Goal: Transaction & Acquisition: Book appointment/travel/reservation

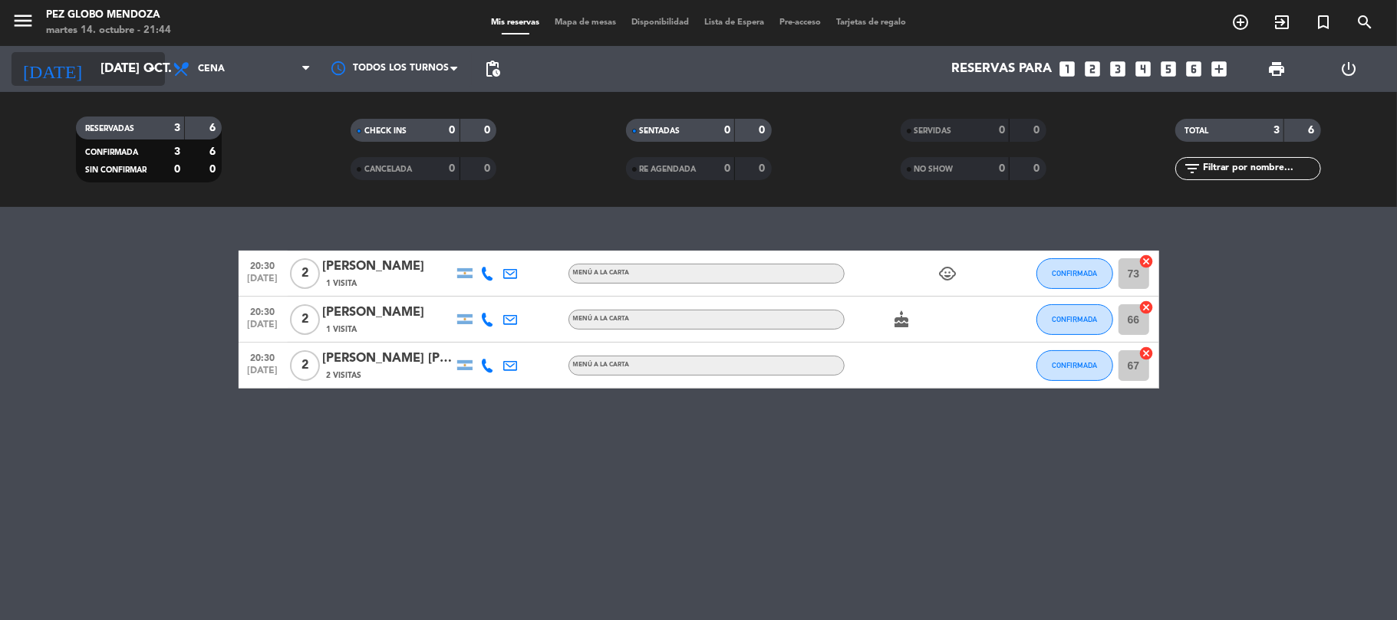
click at [127, 65] on input "[DATE] oct." at bounding box center [176, 69] width 166 height 30
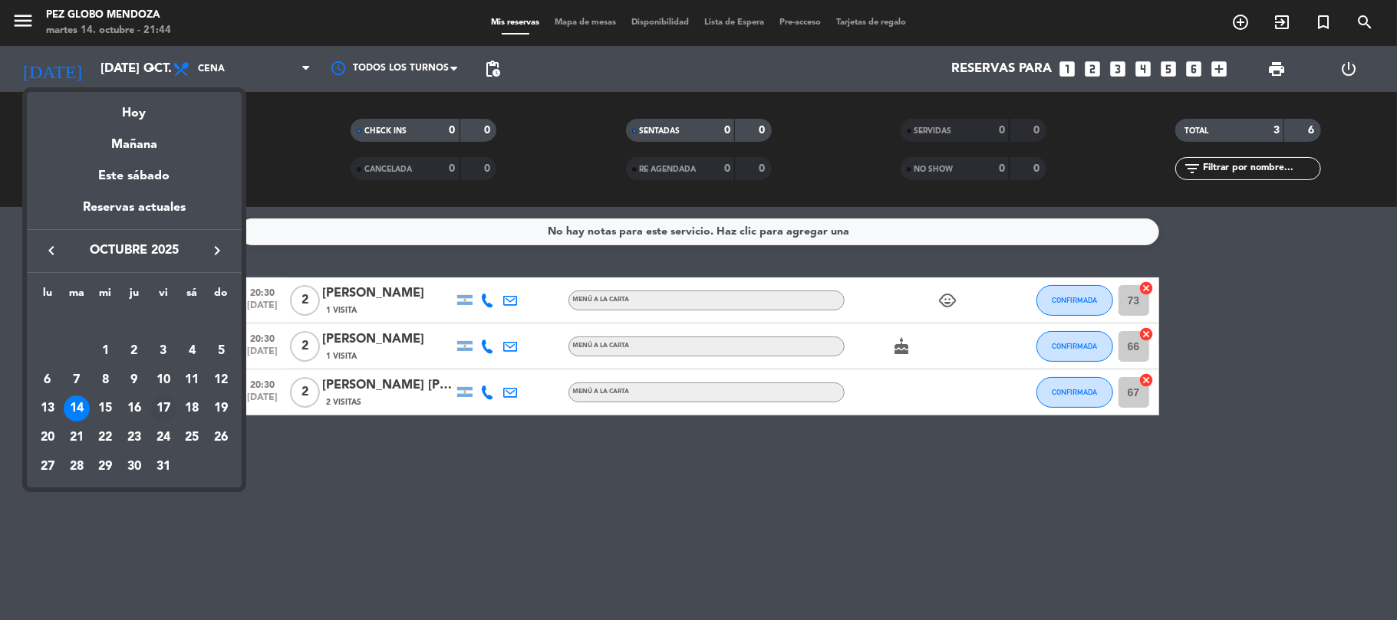
click at [170, 409] on div "17" at bounding box center [163, 409] width 26 height 26
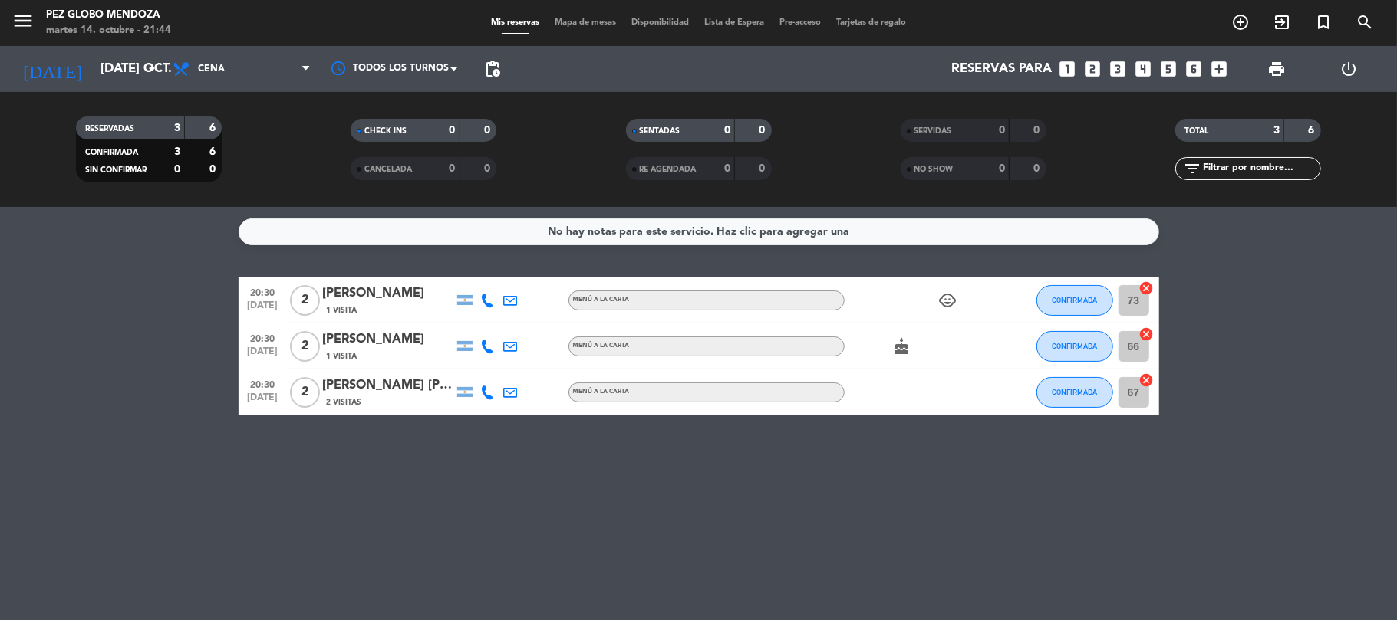
type input "vie. [DATE]"
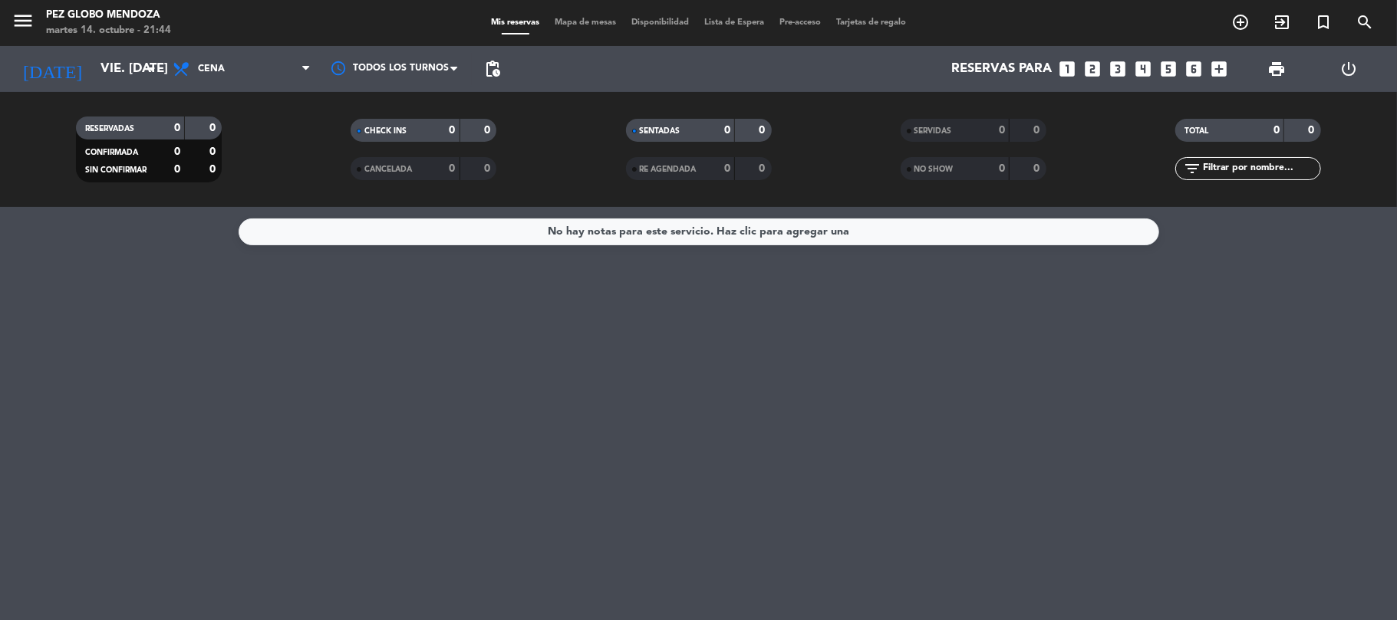
click at [1092, 67] on icon "looks_two" at bounding box center [1093, 69] width 20 height 20
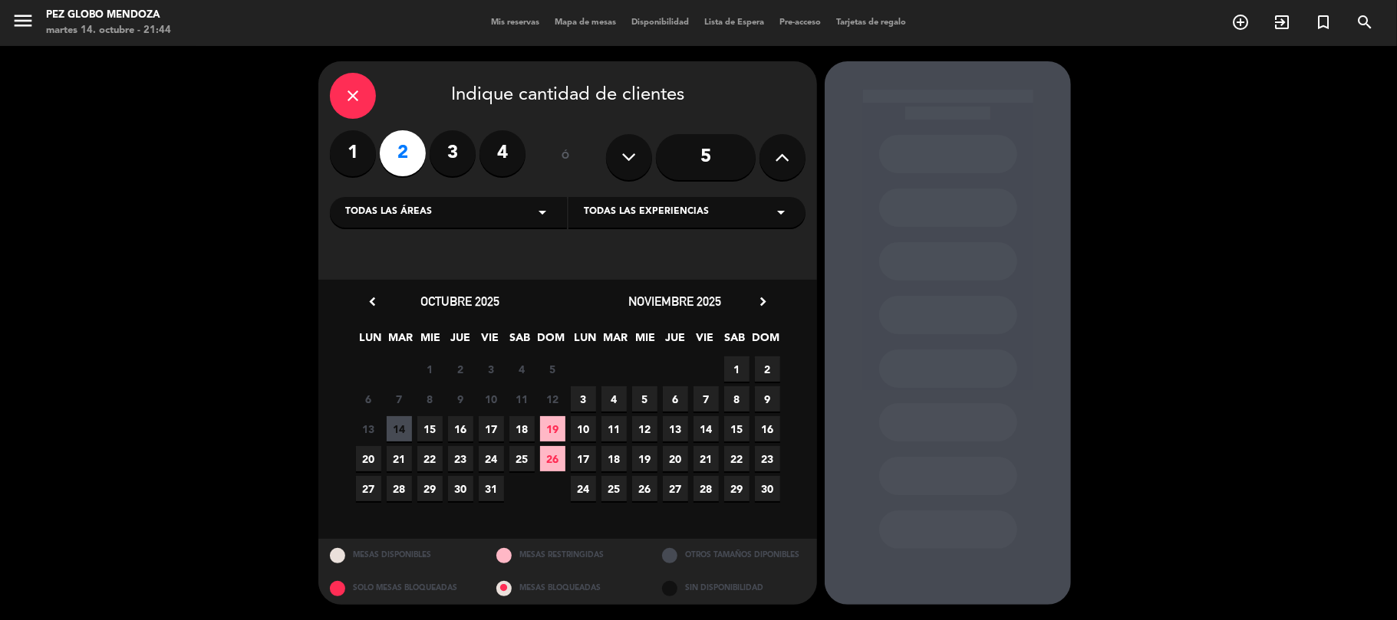
click at [491, 422] on span "17" at bounding box center [491, 428] width 25 height 25
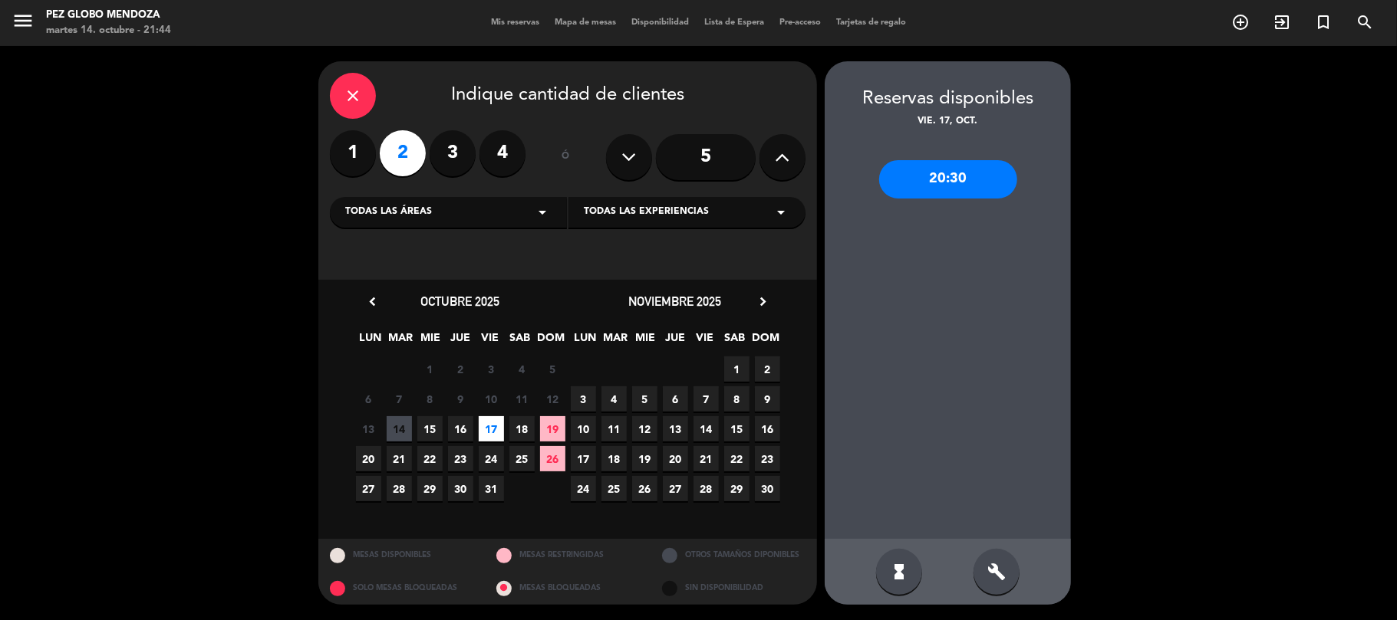
click at [960, 185] on div "20:30" at bounding box center [948, 179] width 138 height 38
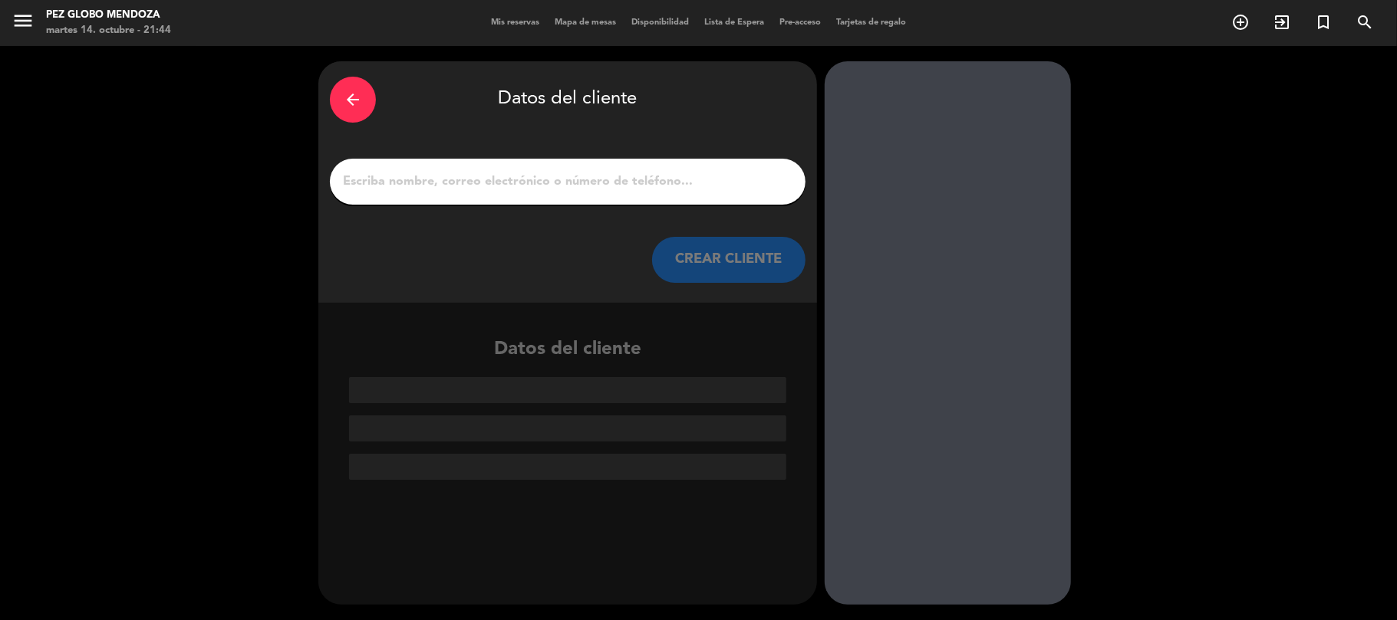
click at [525, 191] on input "1" at bounding box center [567, 181] width 452 height 21
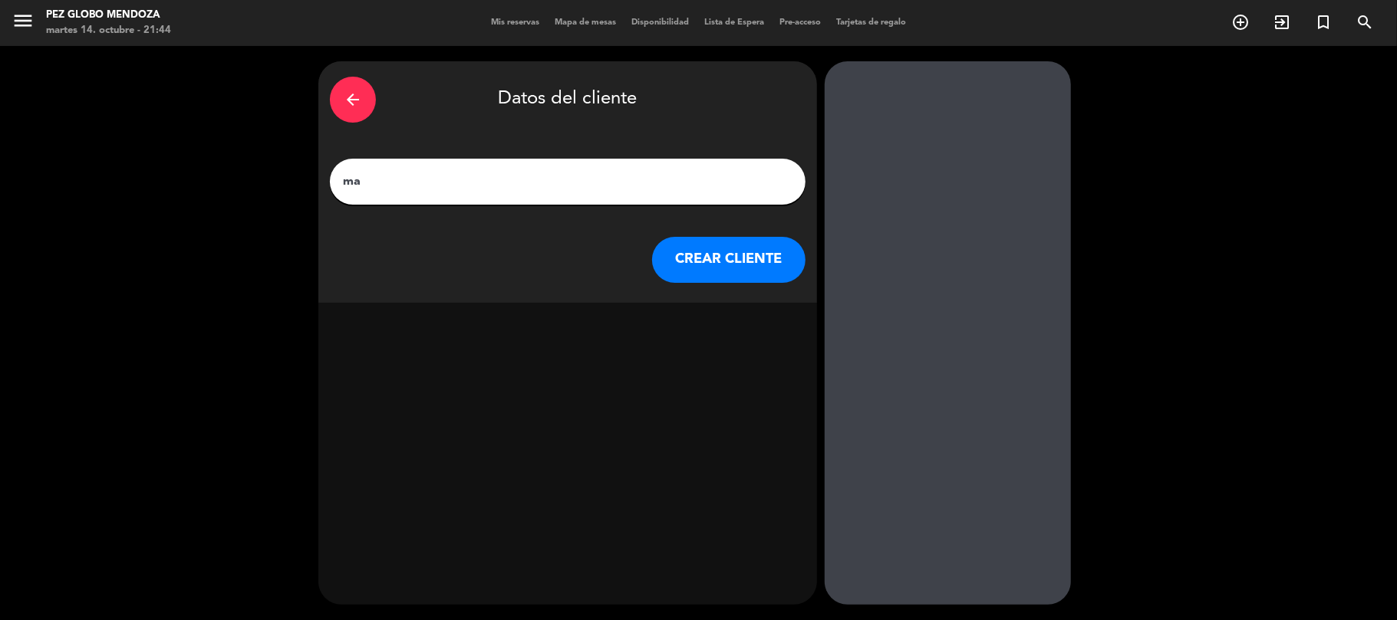
type input "m"
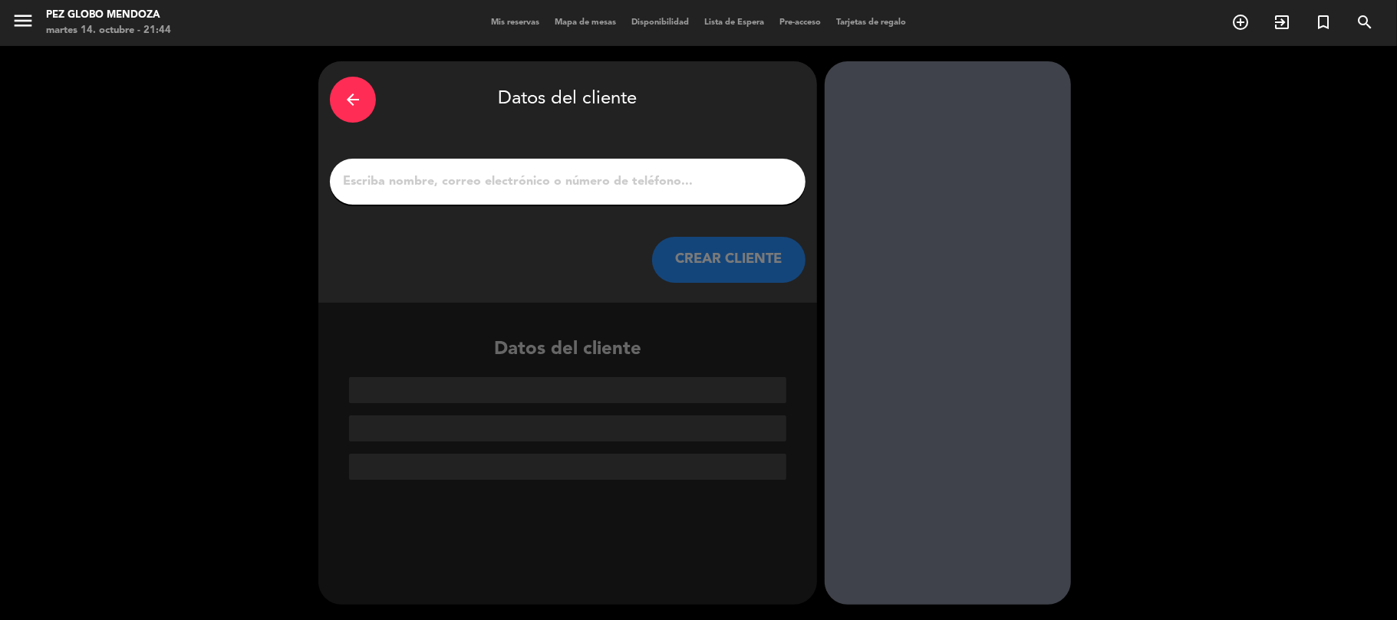
paste input "Maxi Pozzebon"
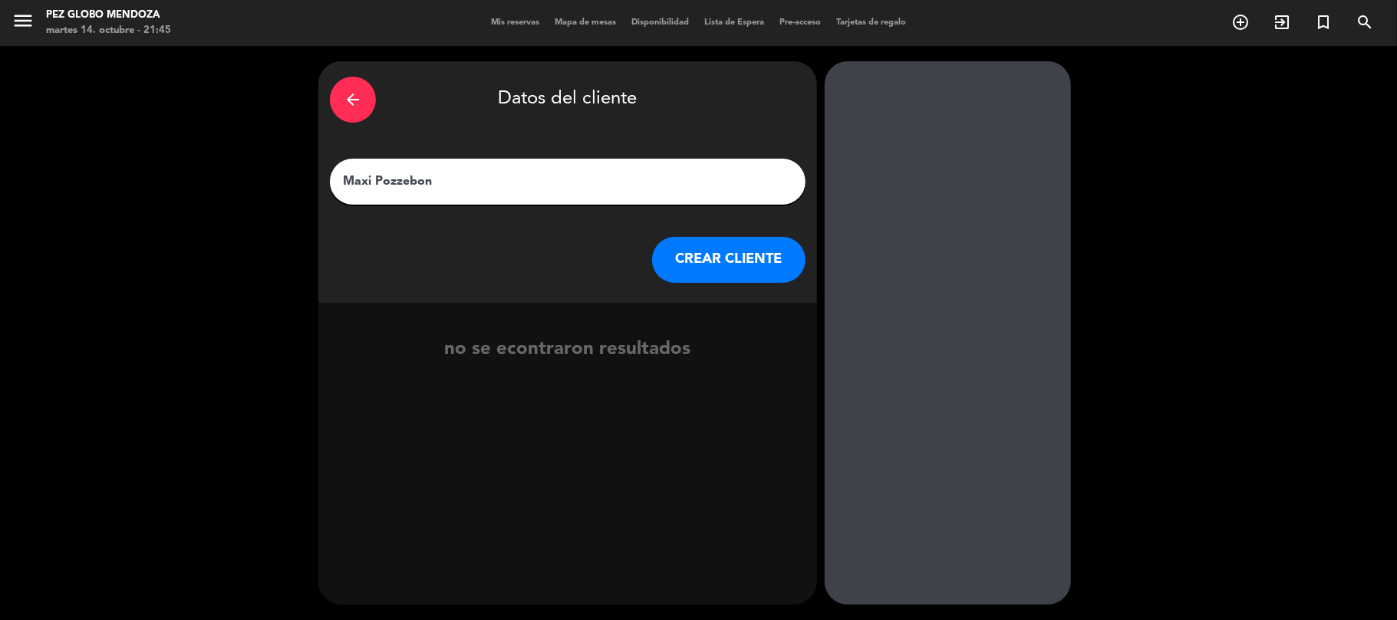
type input "Maxi Pozzebon"
click at [749, 258] on button "CREAR CLIENTE" at bounding box center [728, 260] width 153 height 46
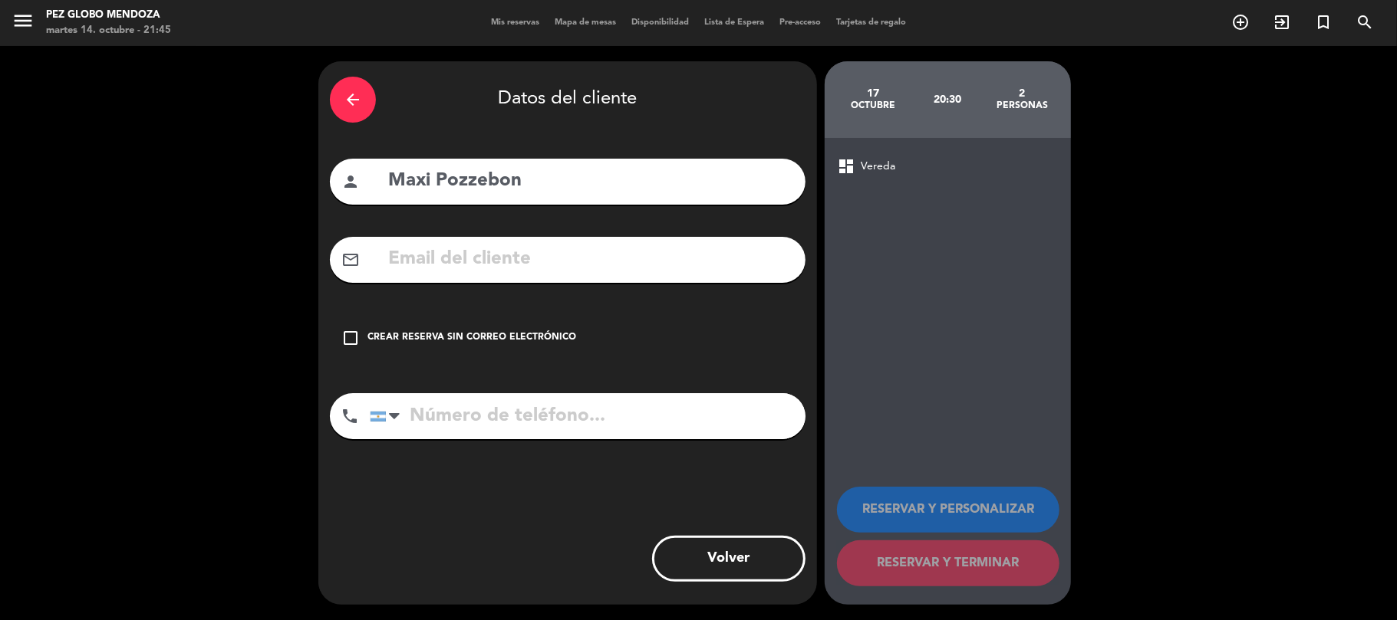
click at [445, 334] on div "Crear reserva sin correo electrónico" at bounding box center [471, 338] width 209 height 15
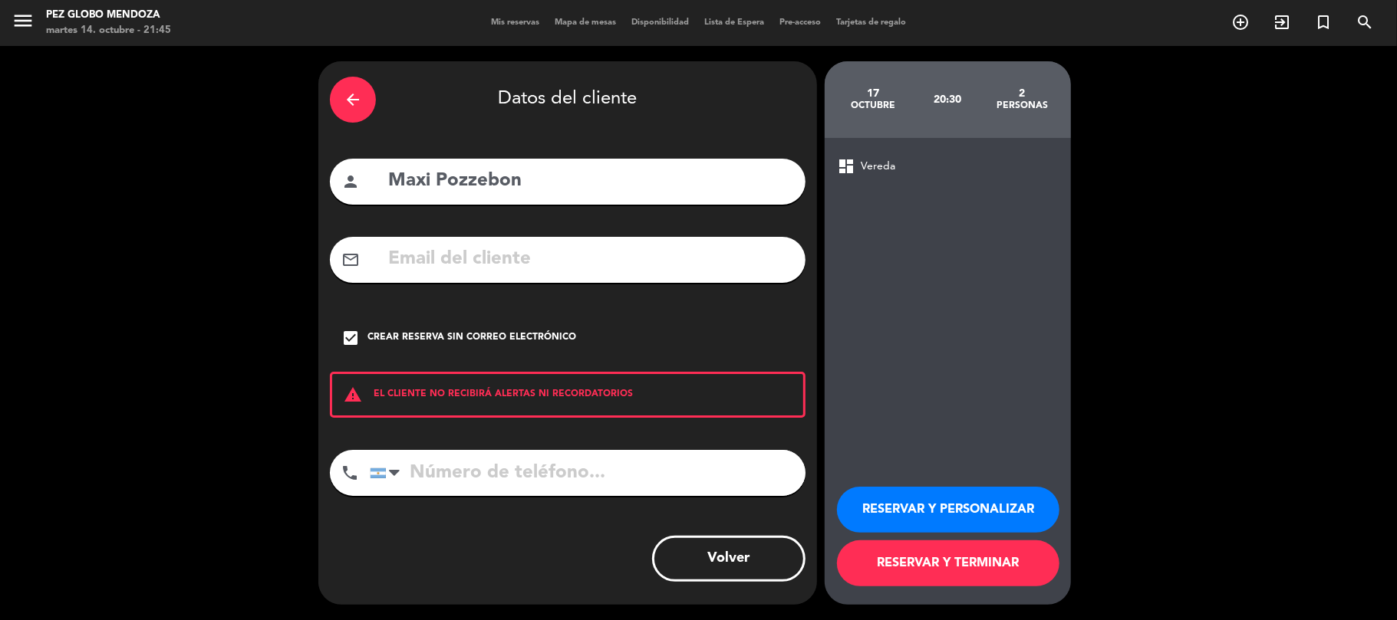
click at [953, 578] on button "RESERVAR Y TERMINAR" at bounding box center [948, 564] width 222 height 46
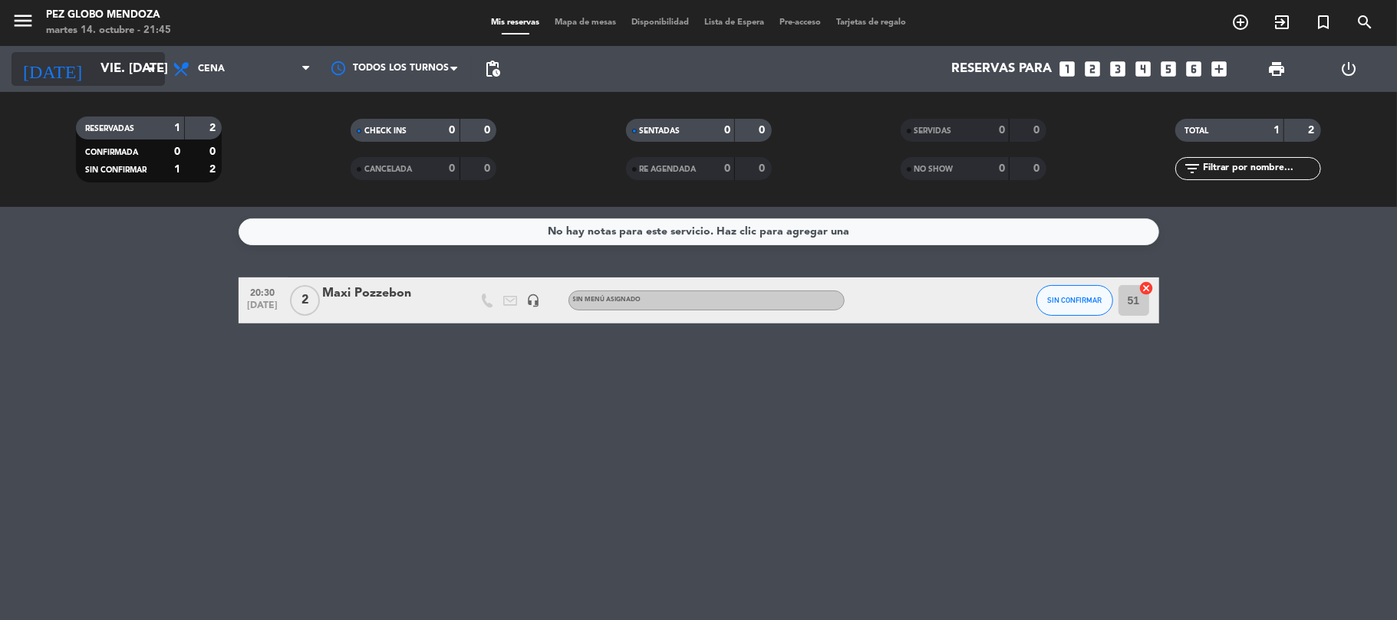
click at [102, 69] on input "vie. [DATE]" at bounding box center [176, 69] width 166 height 30
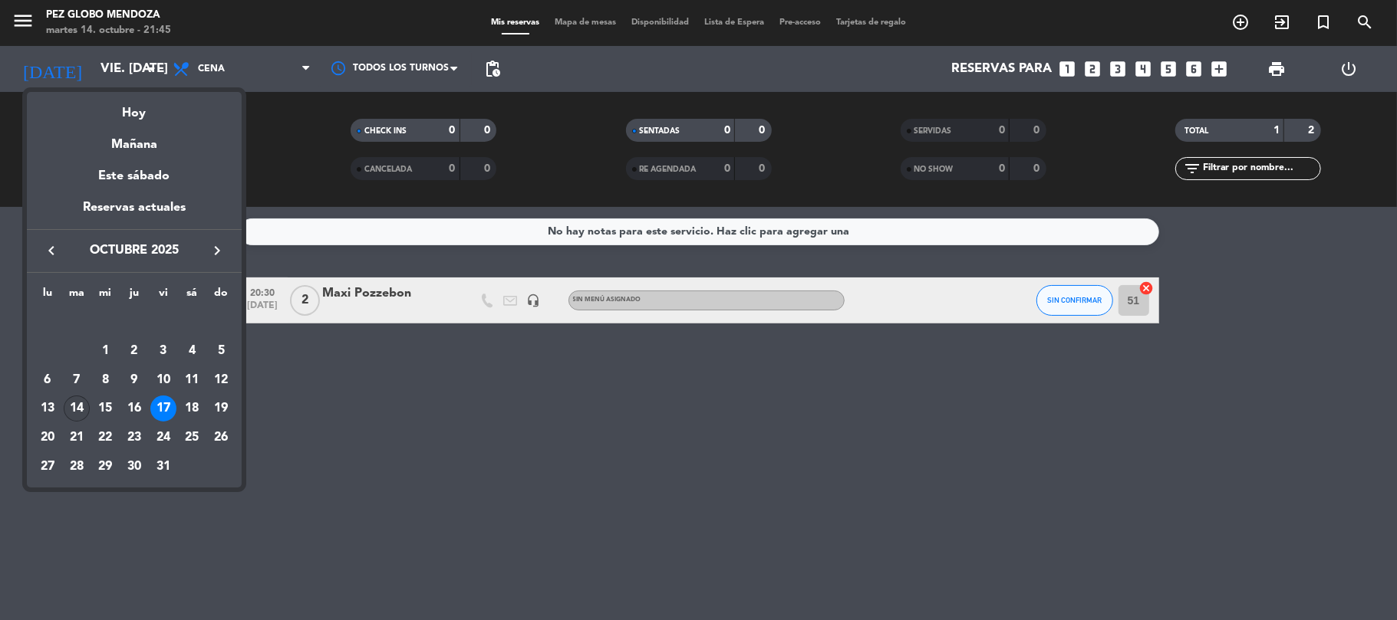
click at [81, 409] on div "14" at bounding box center [77, 409] width 26 height 26
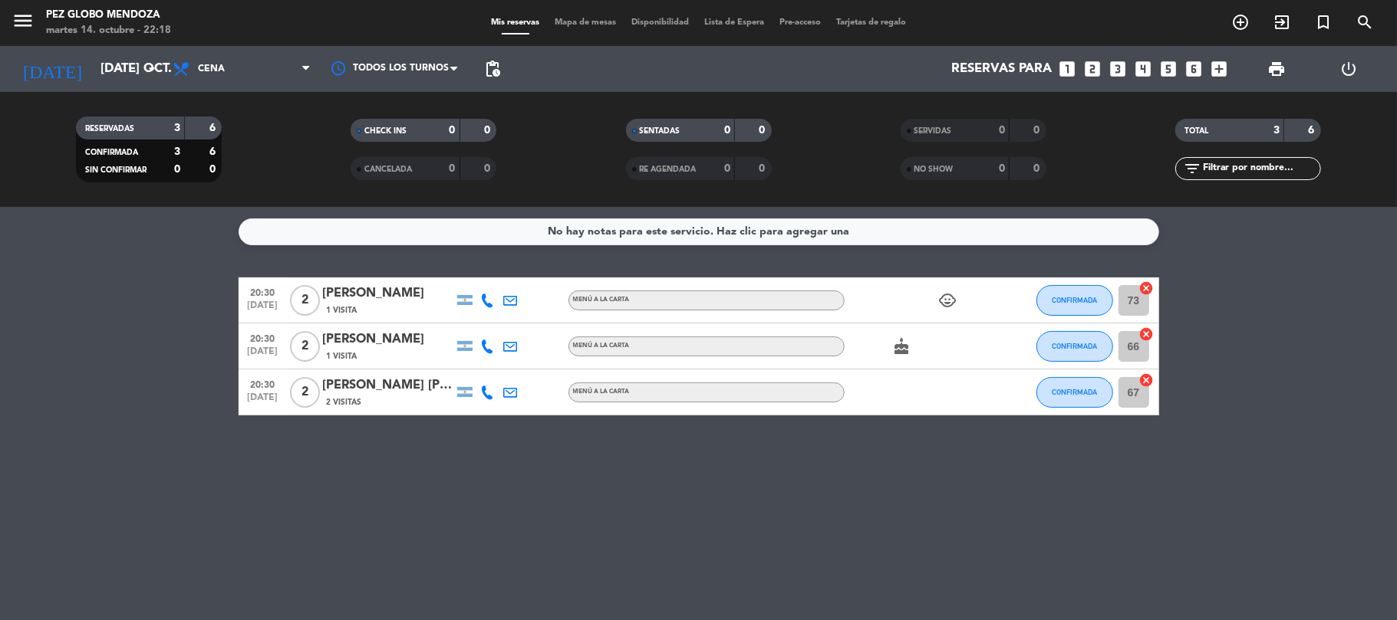
click at [107, 261] on div "No hay notas para este servicio. Haz clic para agregar una 20:30 [DATE] 2 [PERS…" at bounding box center [698, 413] width 1397 height 413
click at [121, 84] on input "[DATE] oct." at bounding box center [176, 69] width 166 height 30
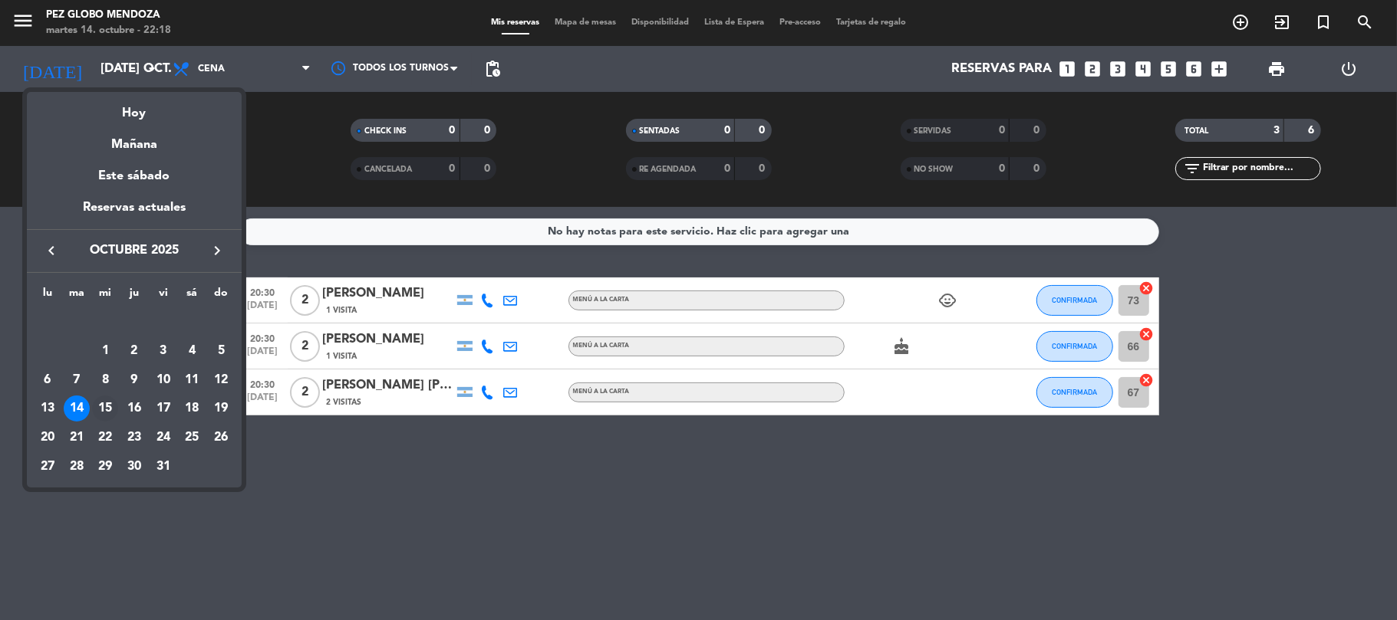
click at [103, 413] on div "15" at bounding box center [105, 409] width 26 height 26
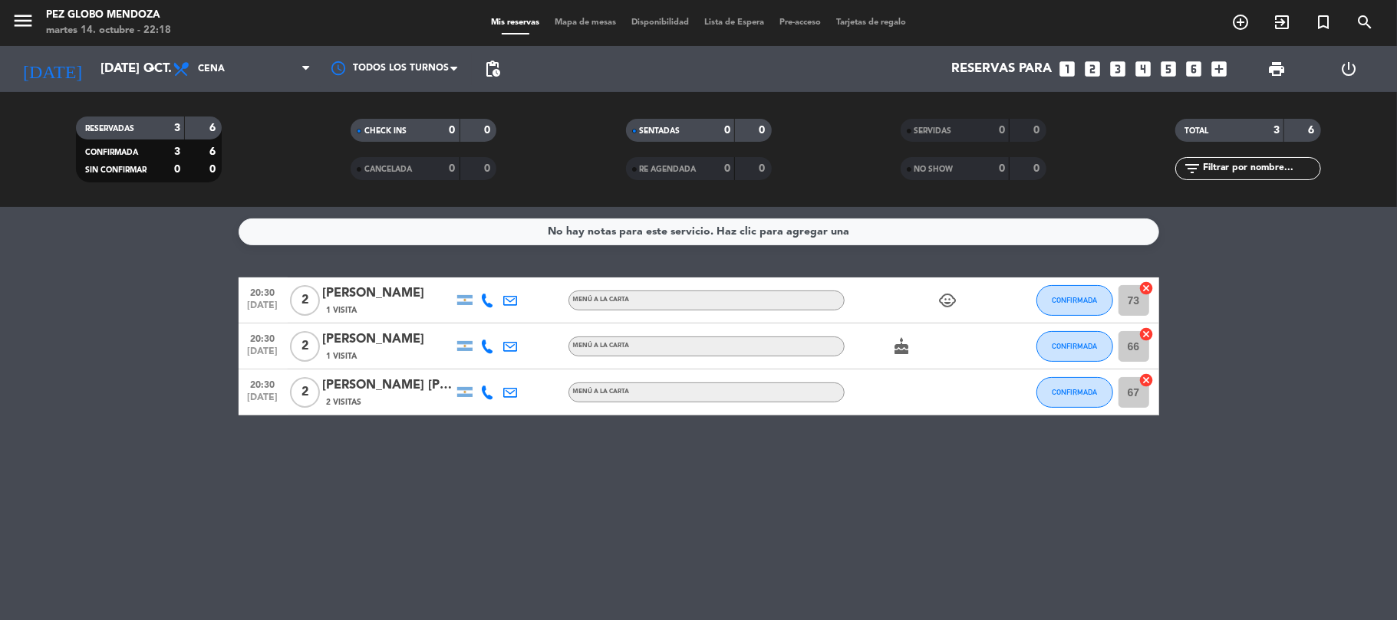
type input "mié. [DATE]"
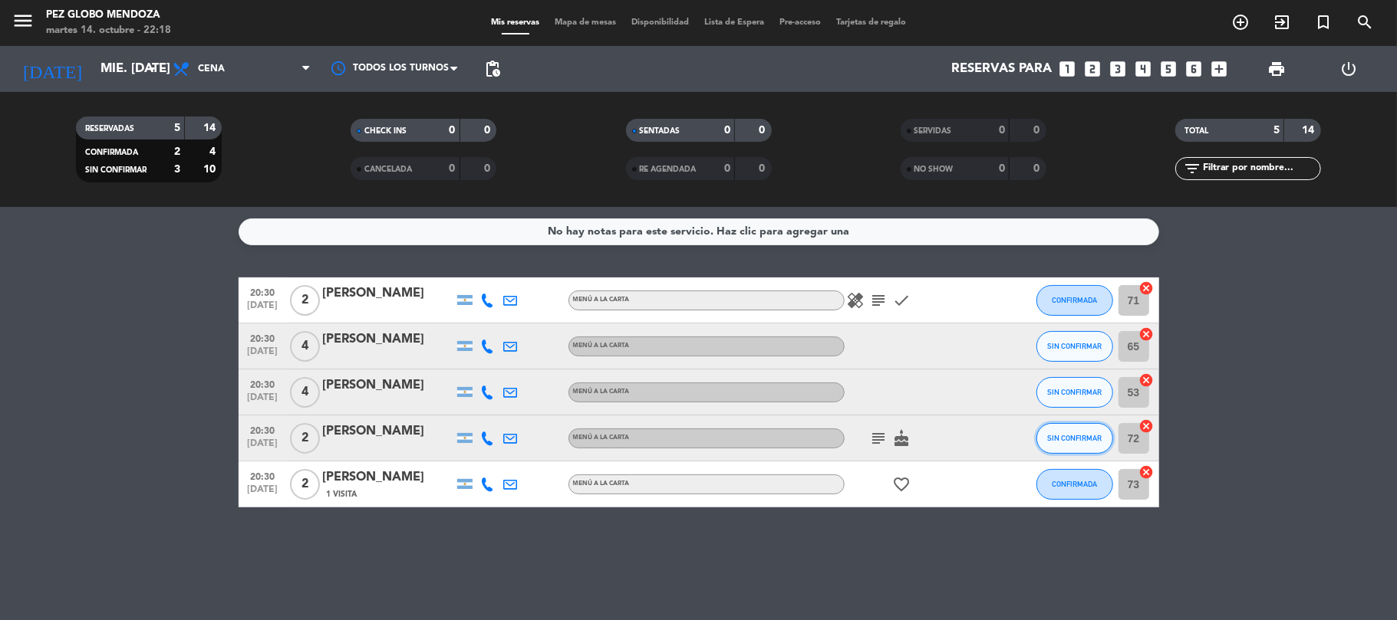
click at [1074, 440] on span "SIN CONFIRMAR" at bounding box center [1074, 438] width 54 height 8
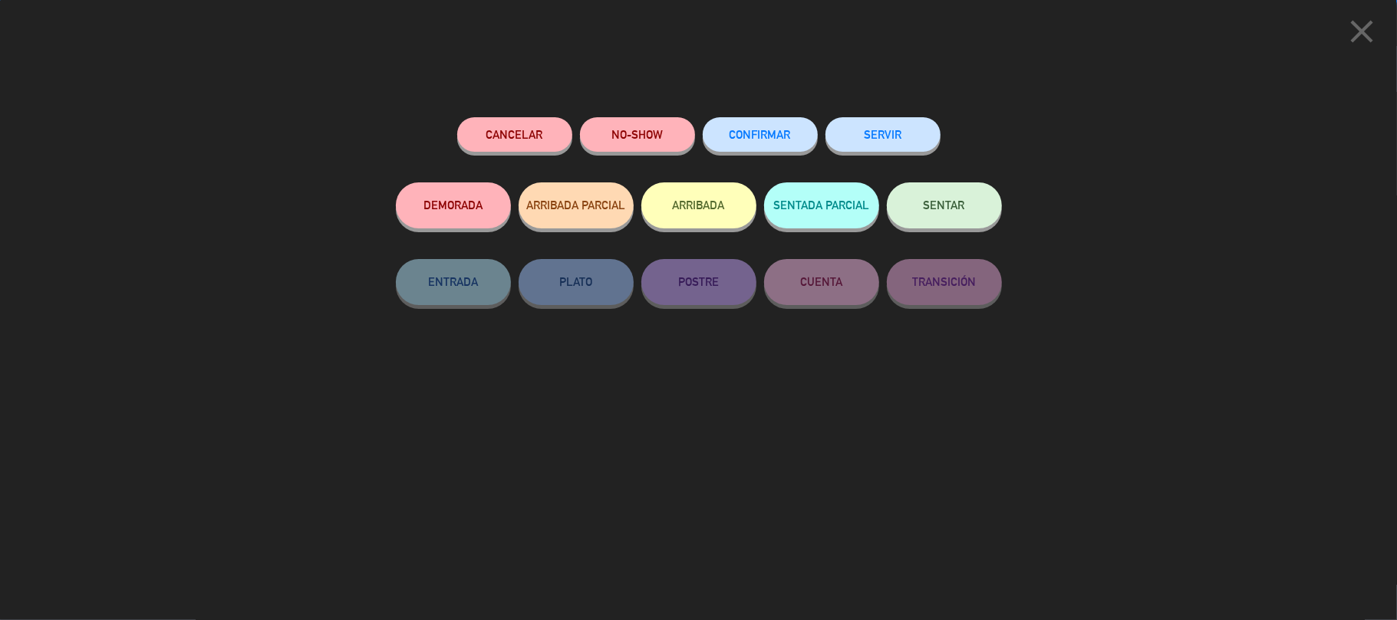
click at [774, 135] on span "CONFIRMAR" at bounding box center [759, 134] width 61 height 13
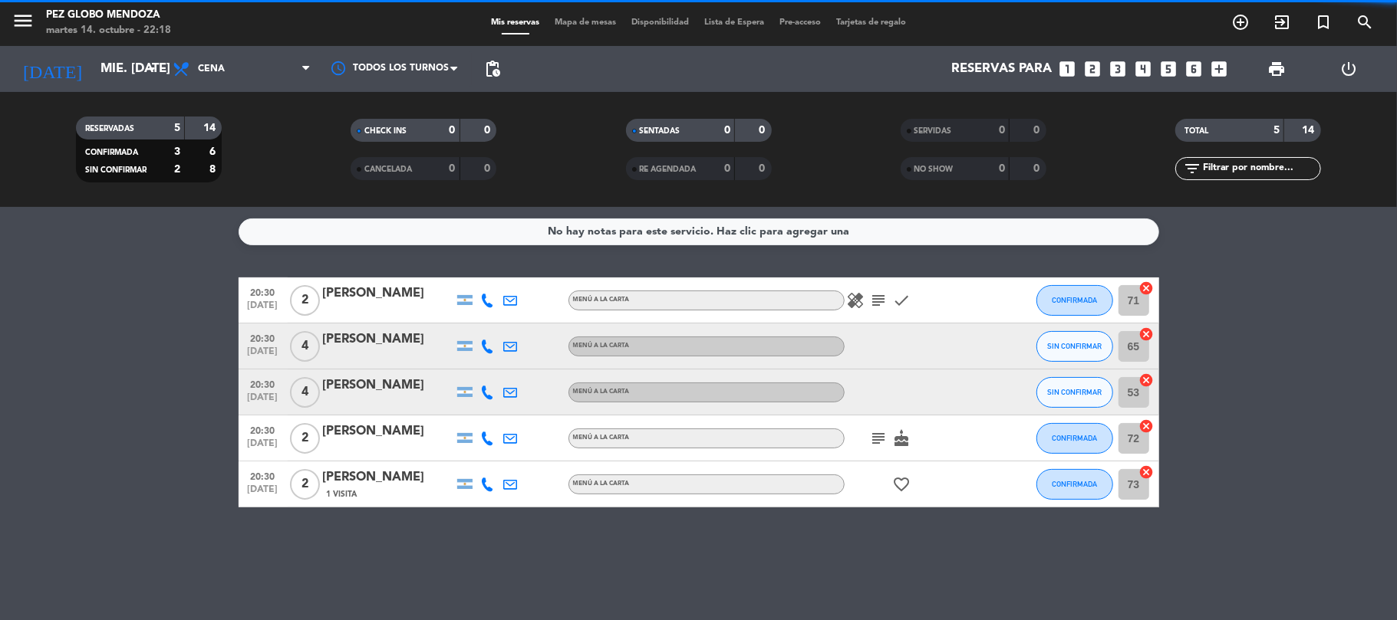
click at [1029, 390] on div "20:30 [DATE] 4 [PERSON_NAME] MENÚ A LA CARTA SIN CONFIRMAR 53 cancel" at bounding box center [699, 393] width 920 height 46
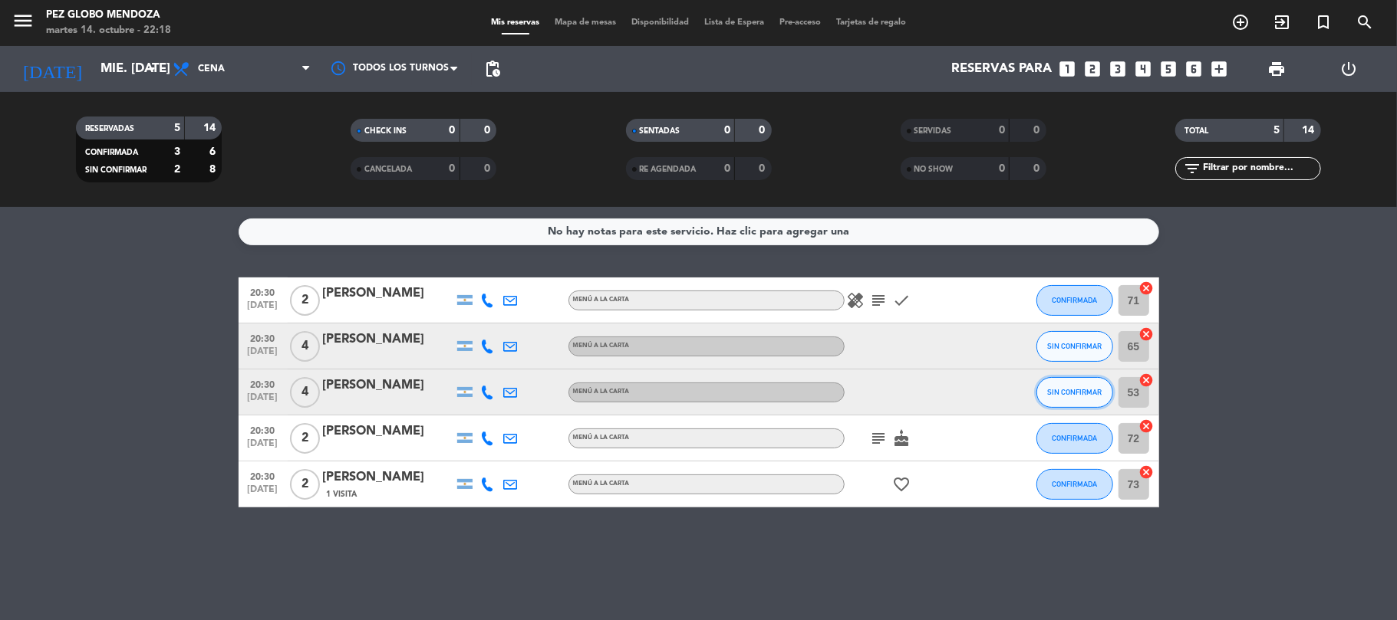
click at [1103, 390] on button "SIN CONFIRMAR" at bounding box center [1074, 392] width 77 height 31
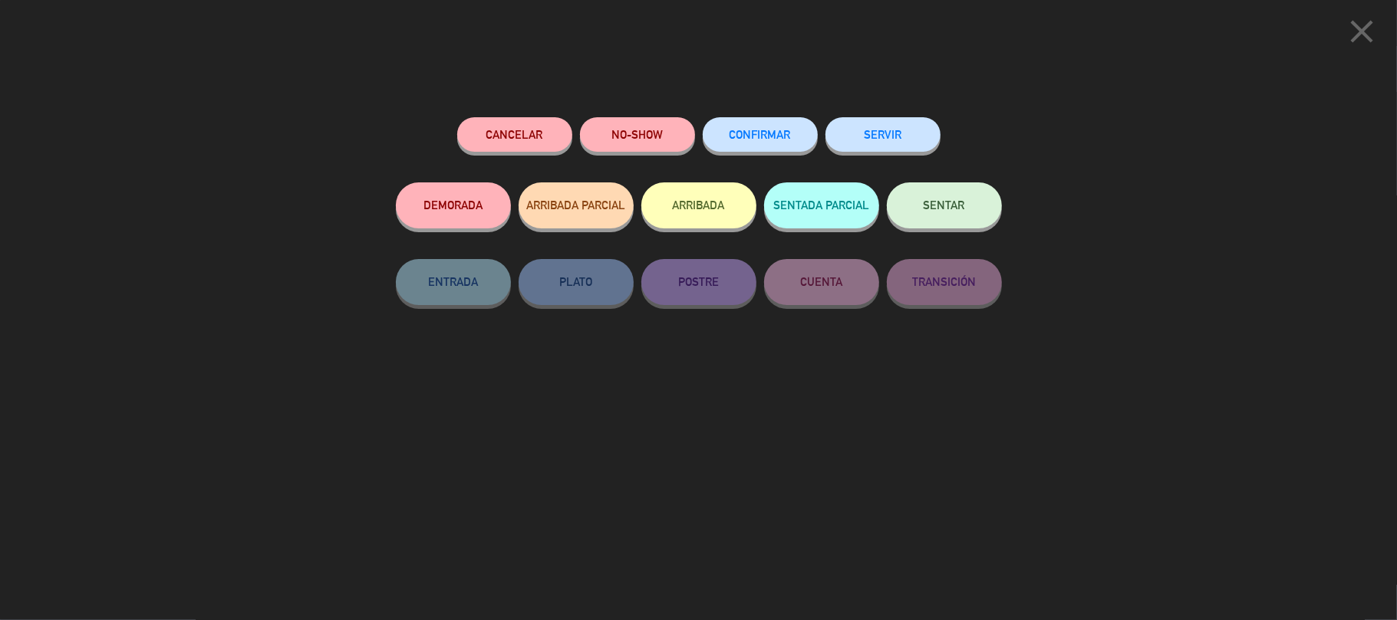
click at [783, 120] on button "CONFIRMAR" at bounding box center [760, 134] width 115 height 35
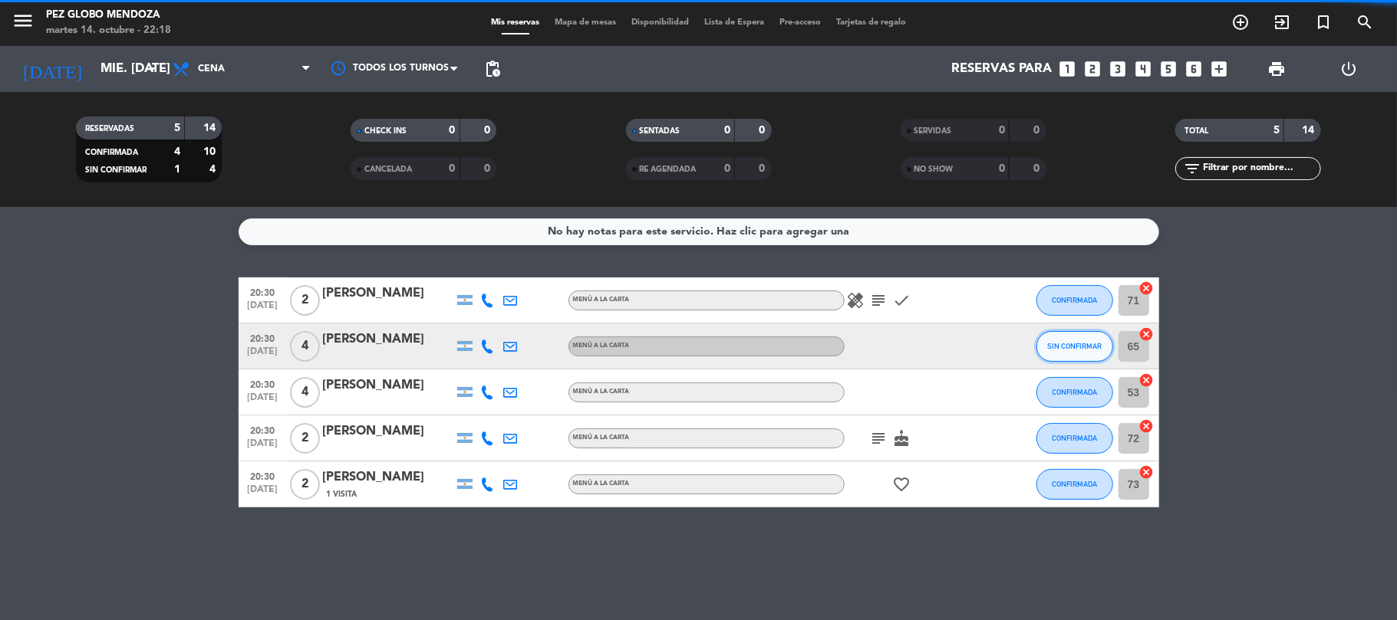
click at [1106, 347] on button "SIN CONFIRMAR" at bounding box center [1074, 346] width 77 height 31
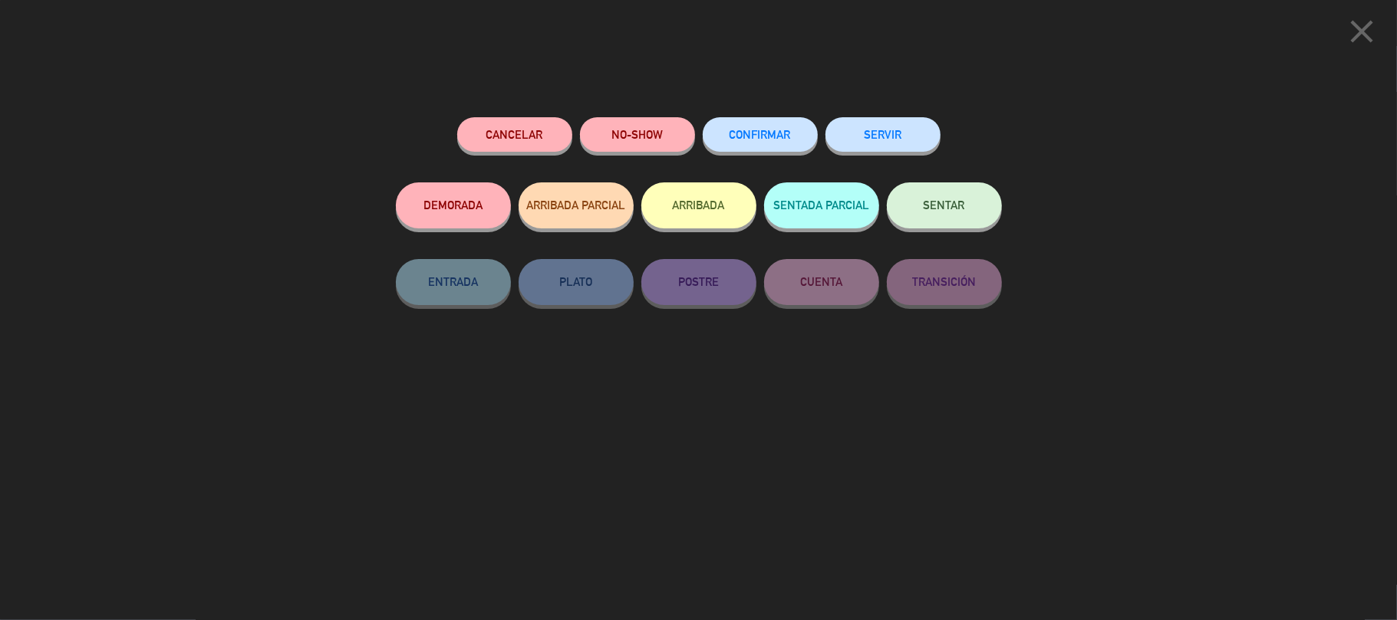
click at [743, 132] on span "CONFIRMAR" at bounding box center [759, 134] width 61 height 13
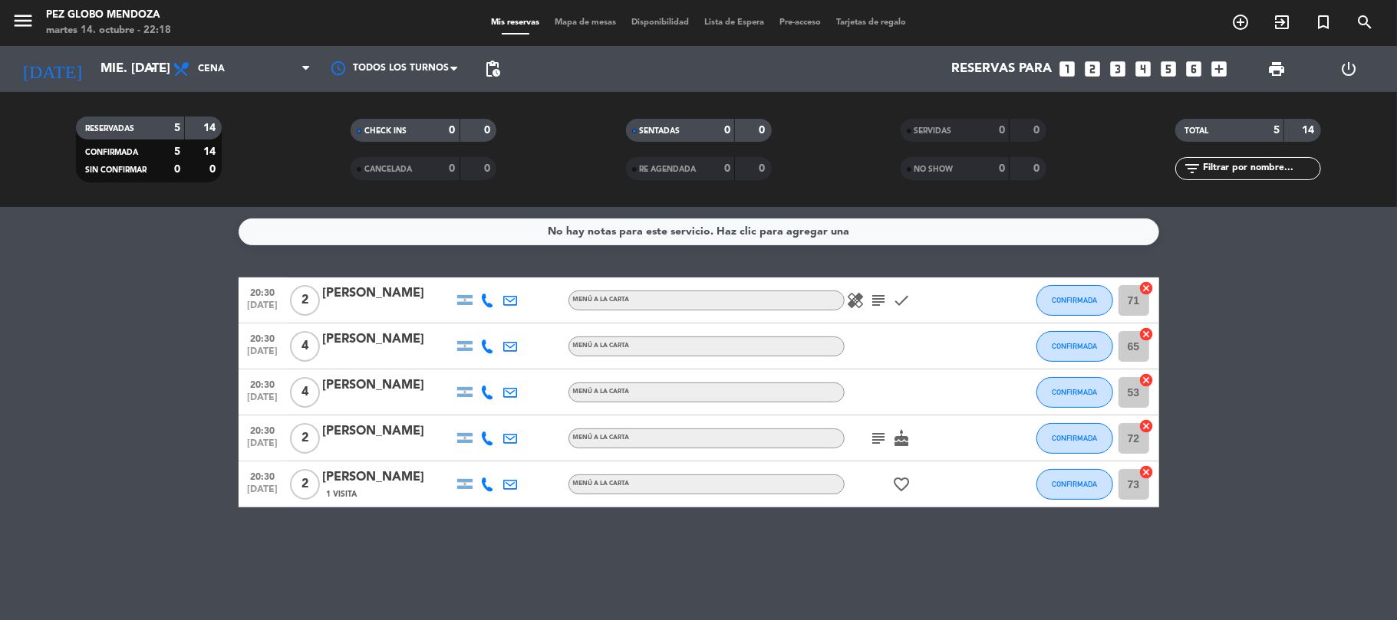
click at [880, 440] on icon "subject" at bounding box center [879, 438] width 18 height 18
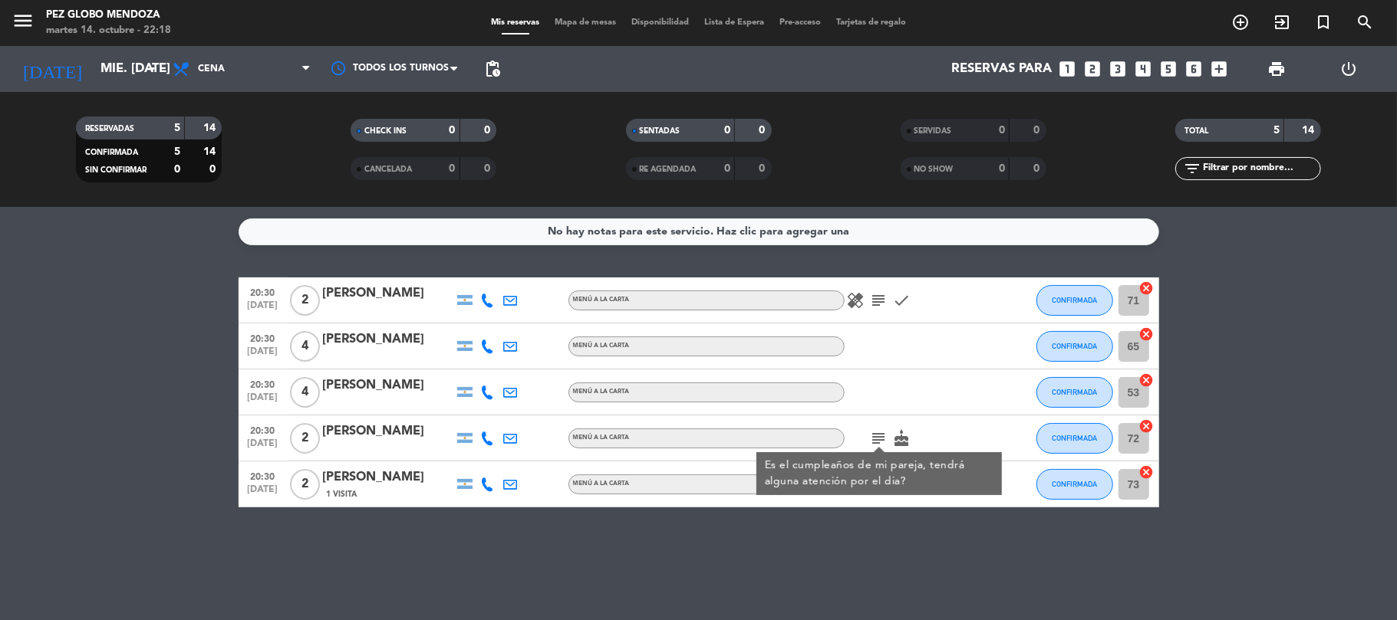
click at [876, 304] on icon "subject" at bounding box center [879, 300] width 18 height 18
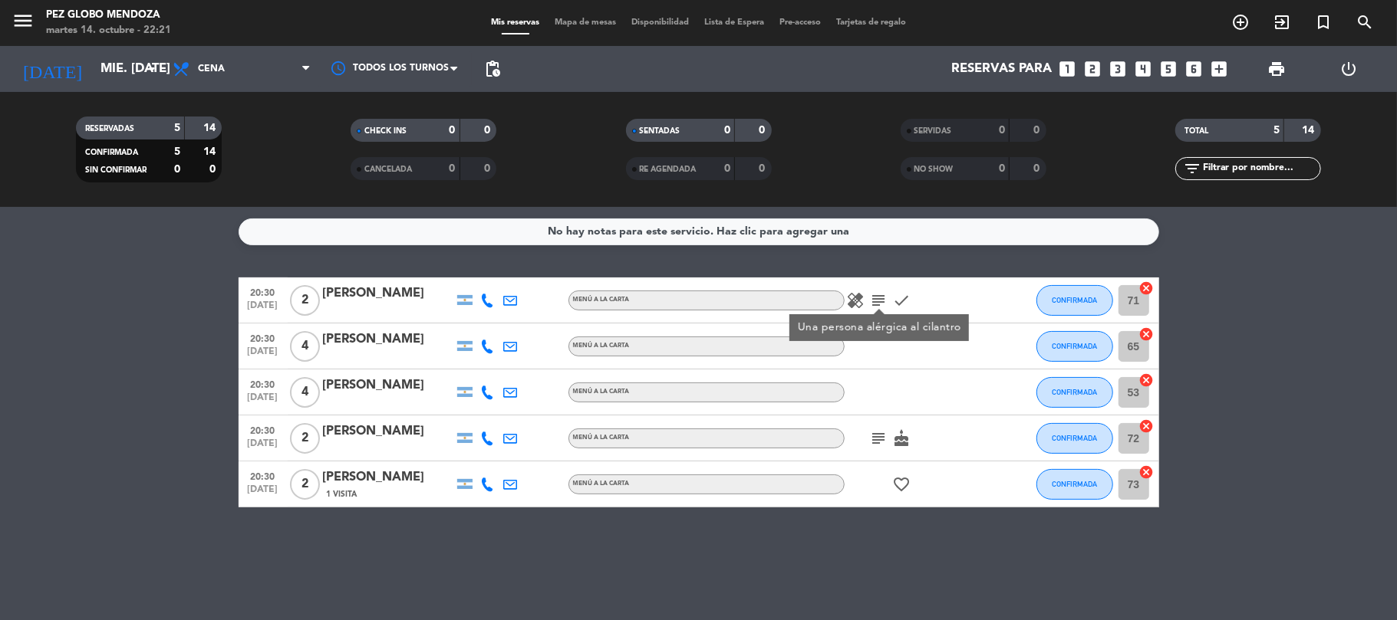
click at [86, 357] on bookings-row "20:30 [DATE] 2 [PERSON_NAME] MENÚ A LA CARTA healing subject Una persona alérgi…" at bounding box center [698, 393] width 1397 height 230
